Goal: Check status: Check status

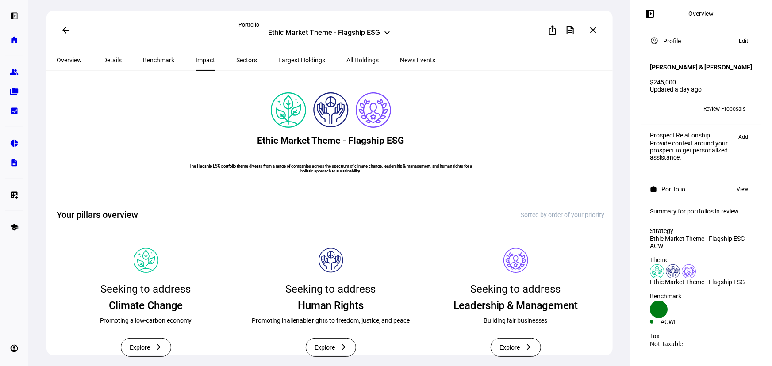
click at [13, 92] on eth-mat-symbol "folder_copy" at bounding box center [14, 91] width 9 height 9
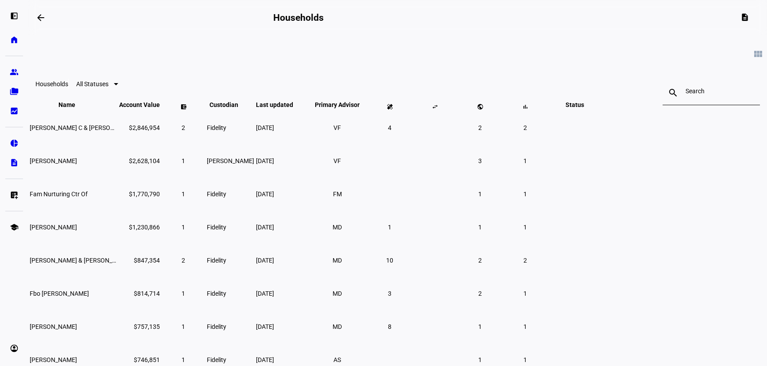
click at [685, 94] on input at bounding box center [710, 91] width 51 height 7
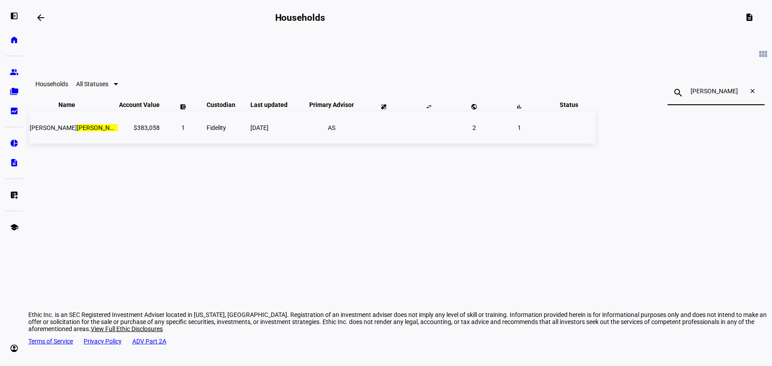
type input "[PERSON_NAME]"
click at [226, 131] on span "Fidelity" at bounding box center [216, 127] width 19 height 7
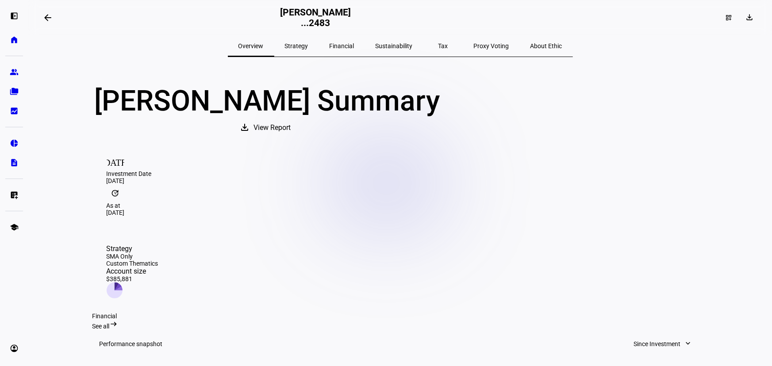
click at [398, 46] on span "Sustainability" at bounding box center [394, 46] width 37 height 6
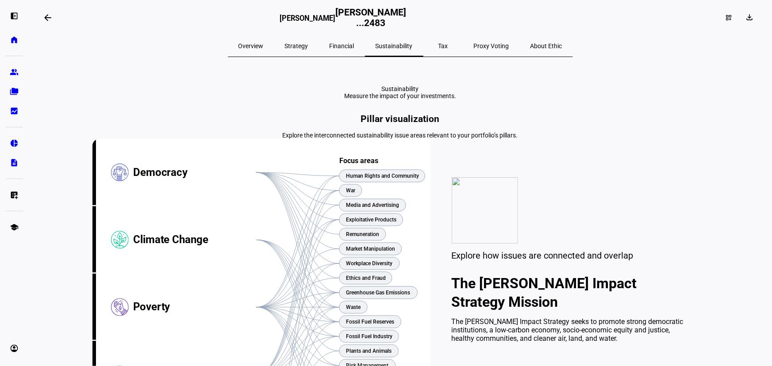
click at [300, 43] on div "Strategy" at bounding box center [296, 45] width 45 height 21
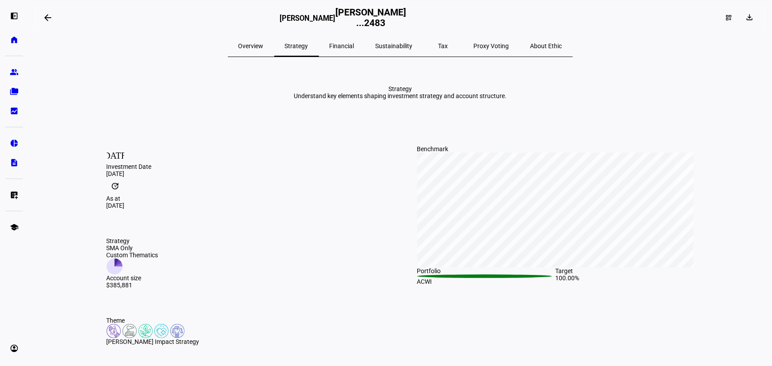
scroll to position [80, 0]
